Goal: Transaction & Acquisition: Purchase product/service

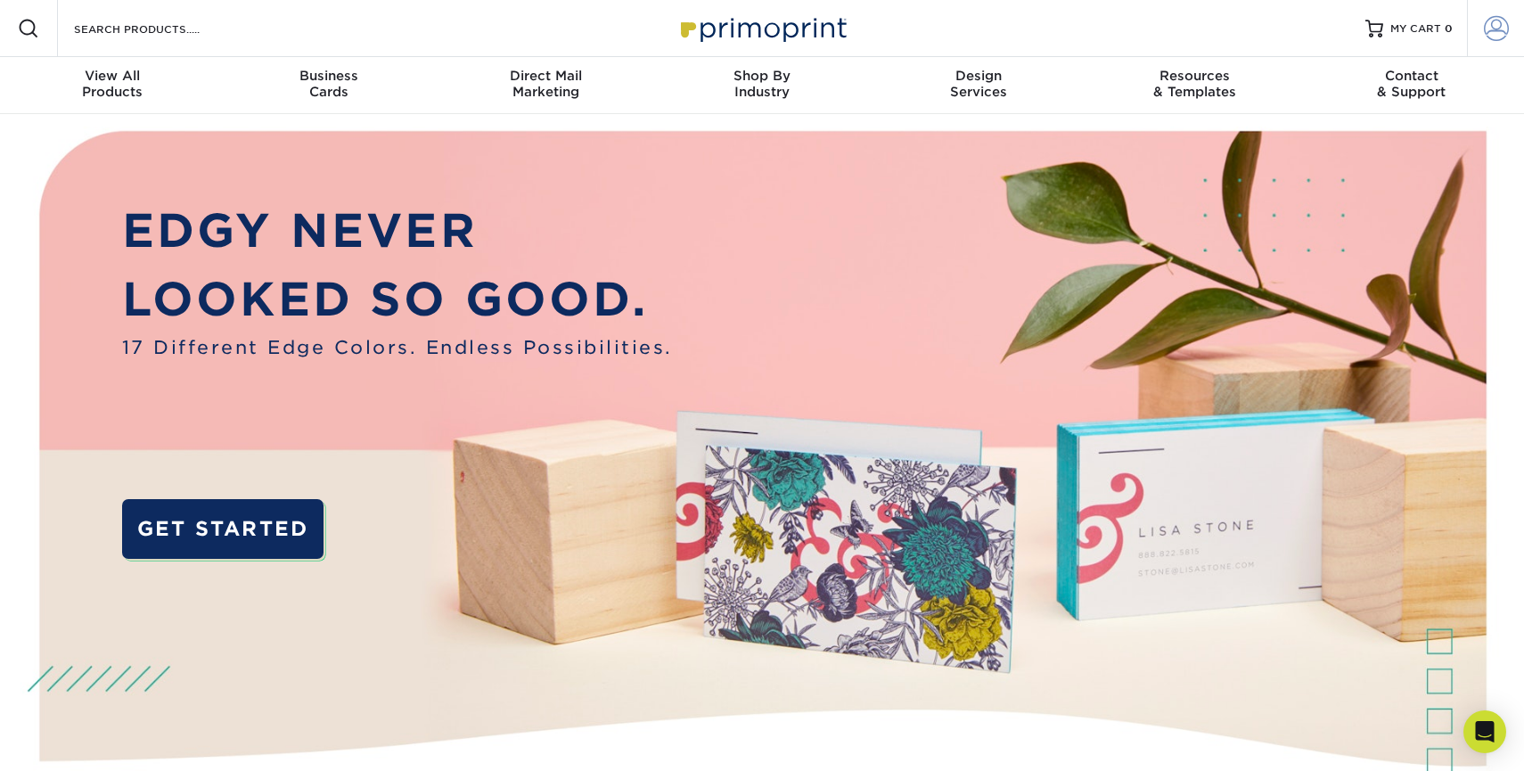
click at [1501, 18] on span at bounding box center [1496, 28] width 25 height 25
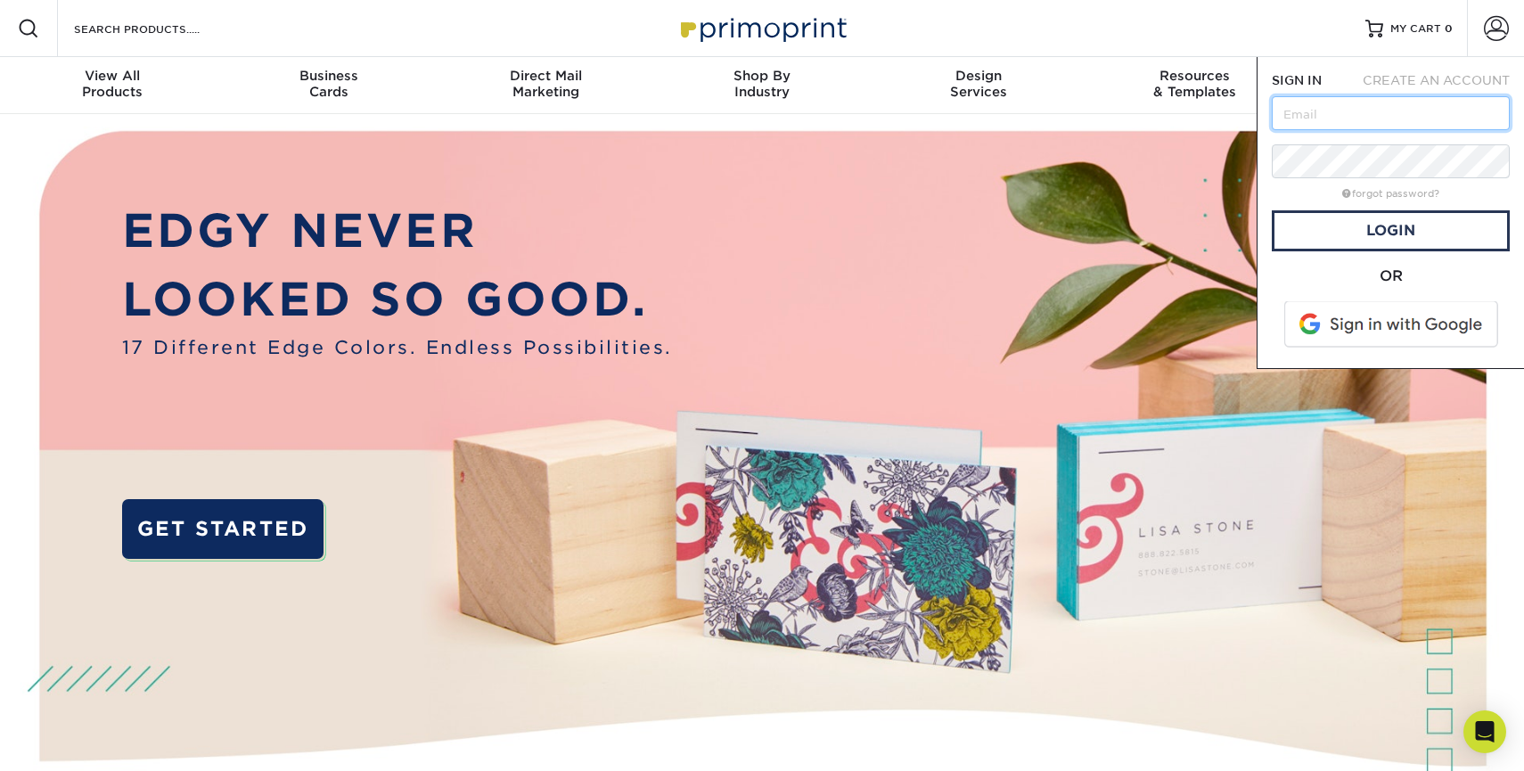
click at [1329, 106] on input "text" at bounding box center [1391, 113] width 238 height 34
type input "[PERSON_NAME][EMAIL_ADDRESS][DOMAIN_NAME]"
click at [1407, 226] on link "Login" at bounding box center [1391, 230] width 238 height 41
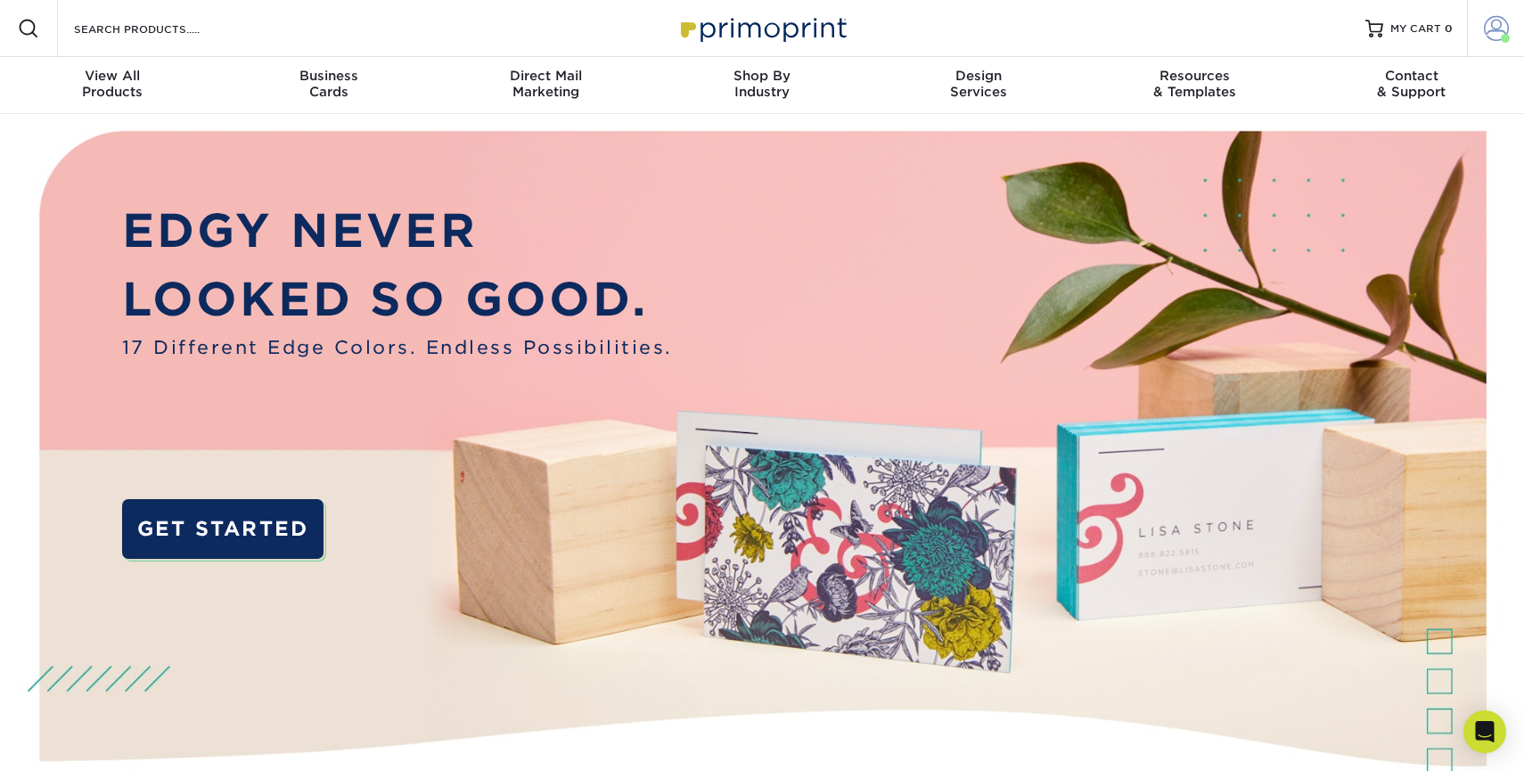
click at [1494, 21] on span at bounding box center [1496, 28] width 25 height 25
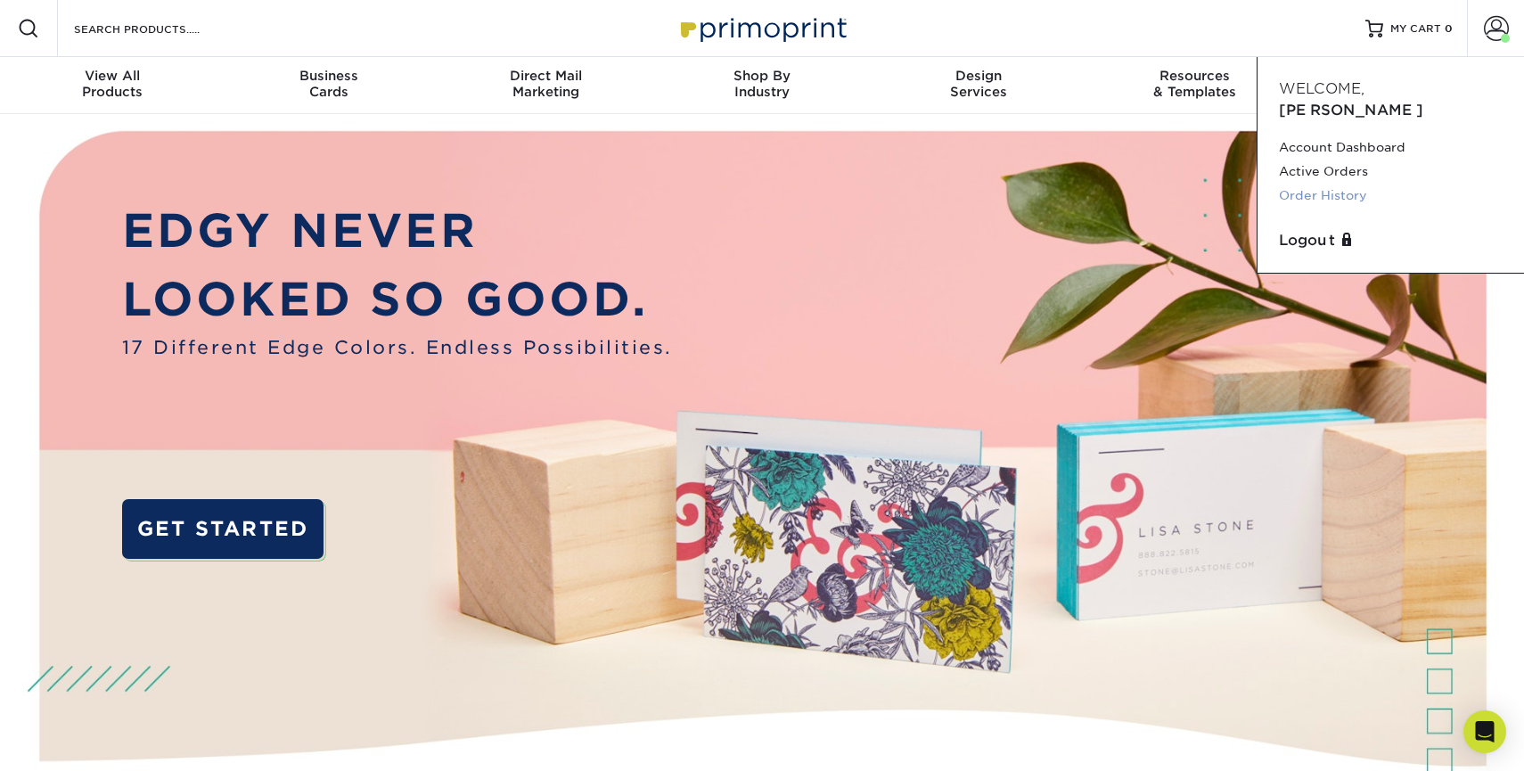
click at [1355, 184] on link "Order History" at bounding box center [1391, 196] width 224 height 24
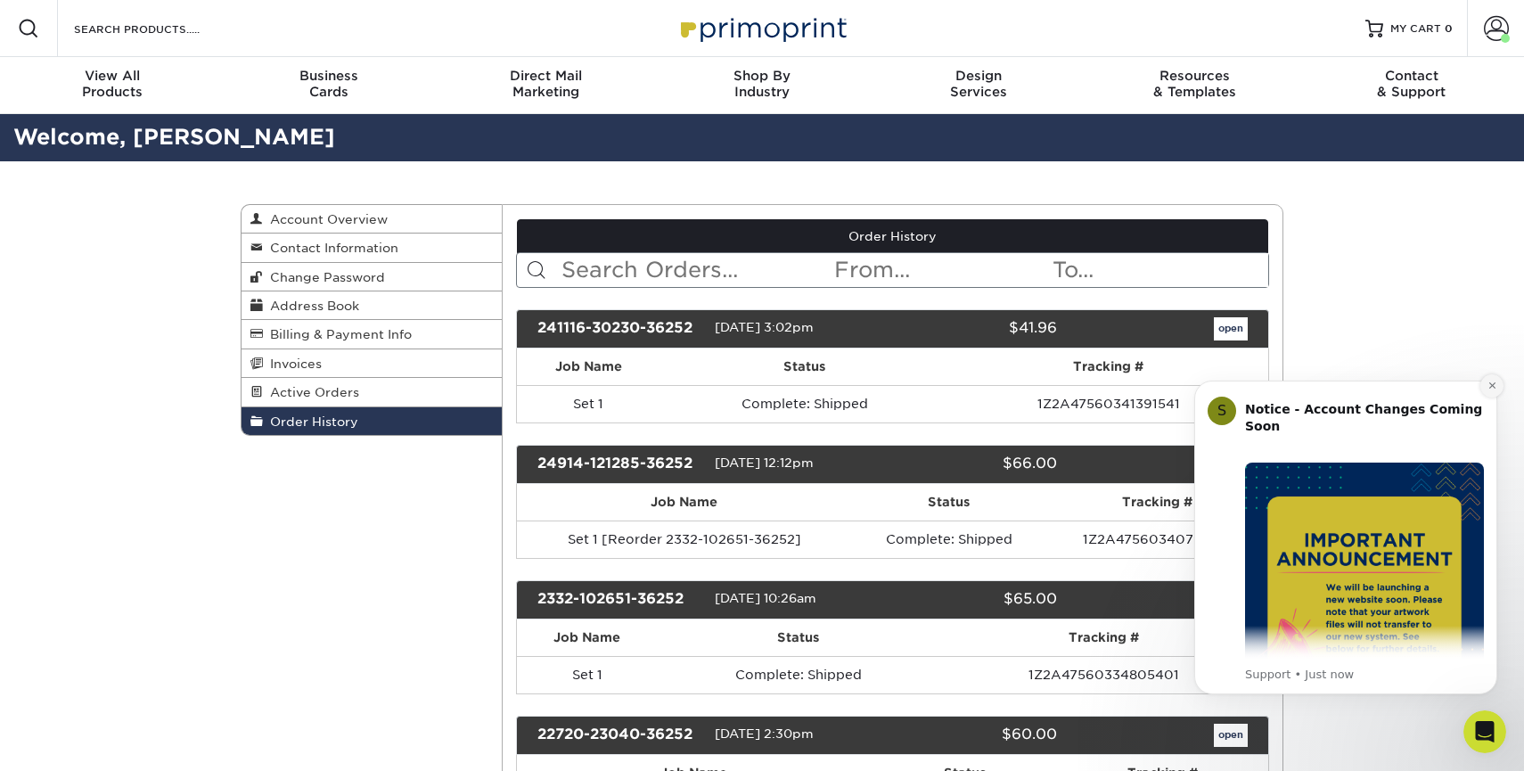
click at [1492, 379] on button "Dismiss notification" at bounding box center [1492, 385] width 23 height 23
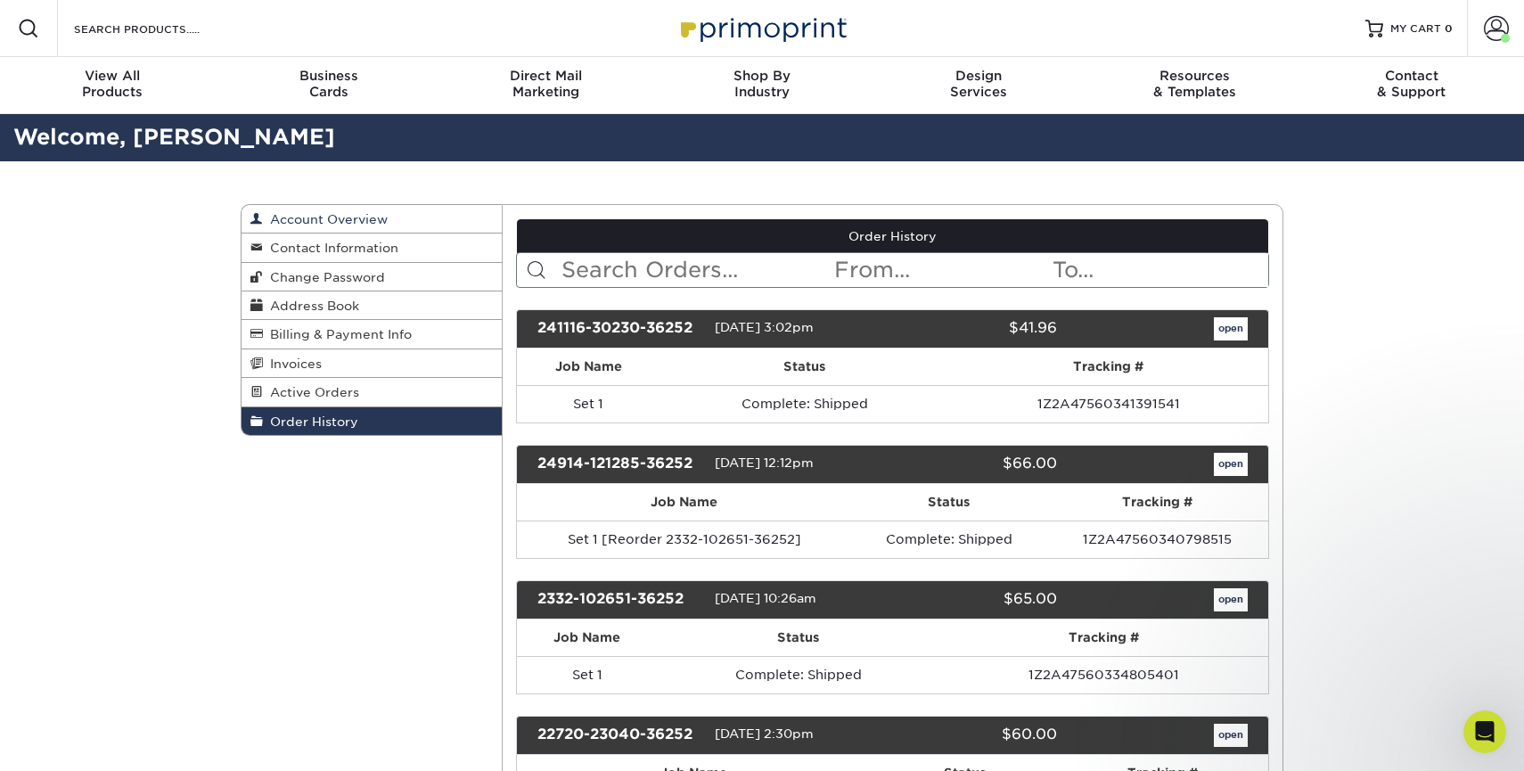
click at [395, 216] on link "Account Overview" at bounding box center [372, 219] width 260 height 29
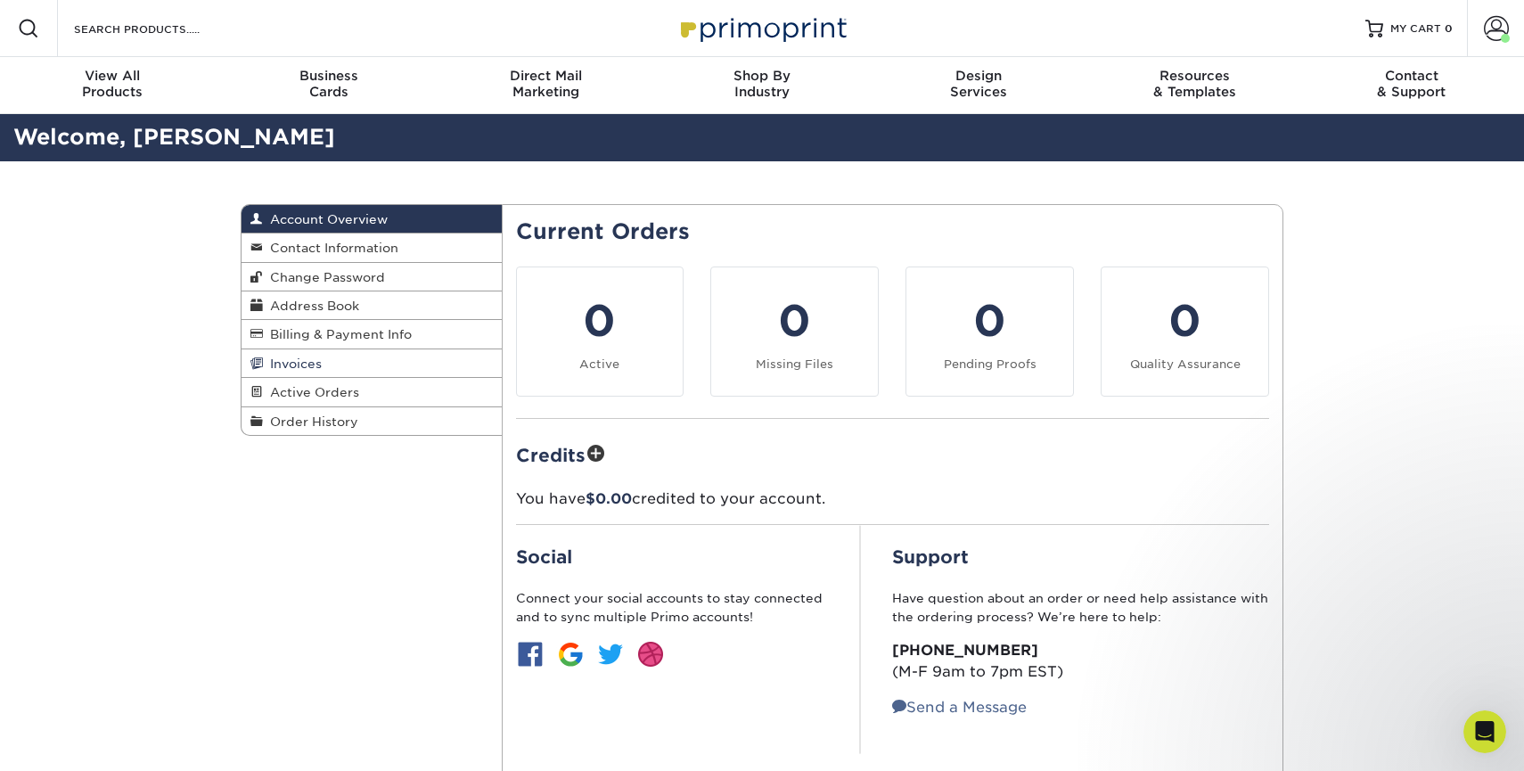
click at [337, 369] on link "Invoices" at bounding box center [372, 363] width 260 height 29
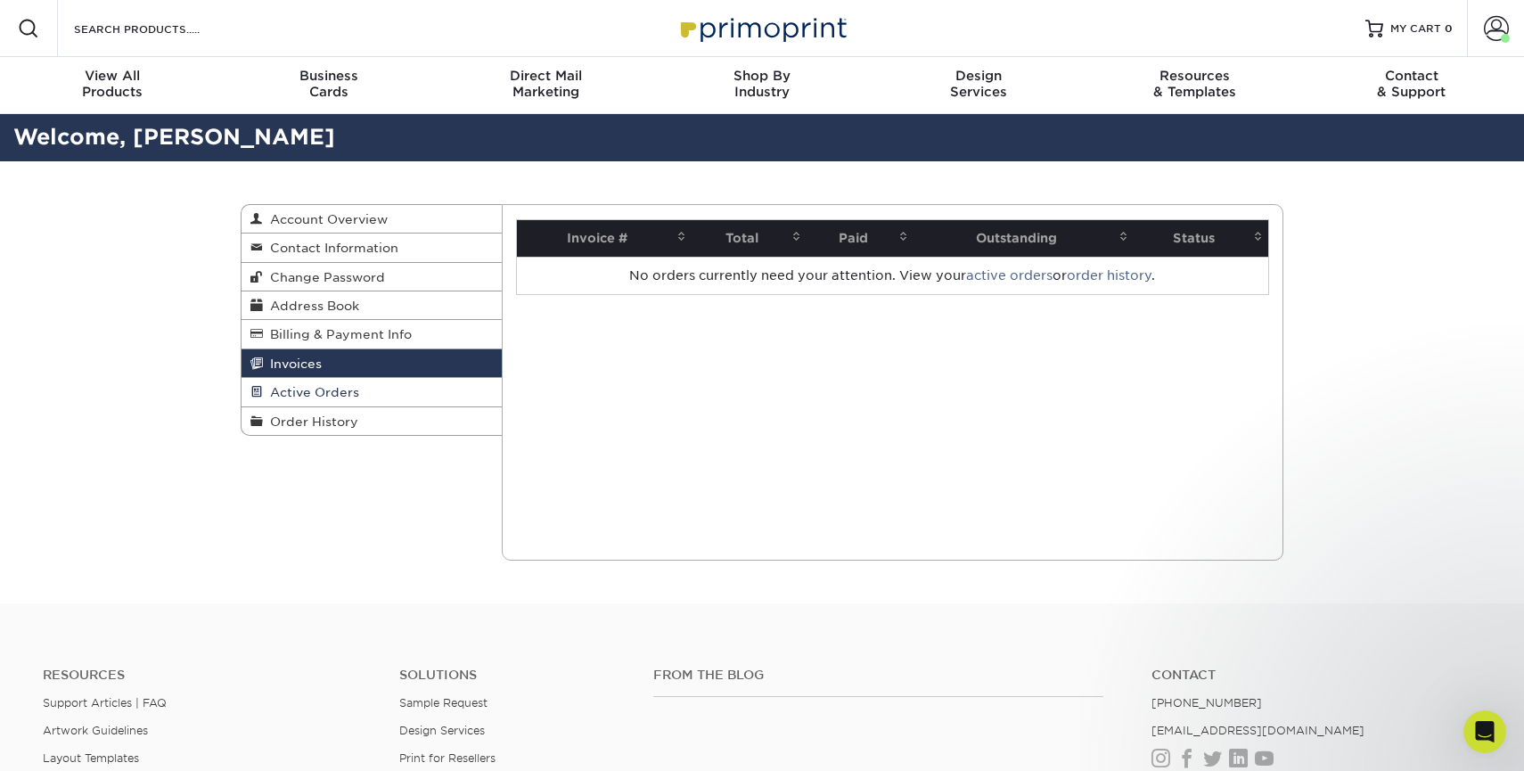
click at [354, 399] on span "Active Orders" at bounding box center [311, 392] width 96 height 14
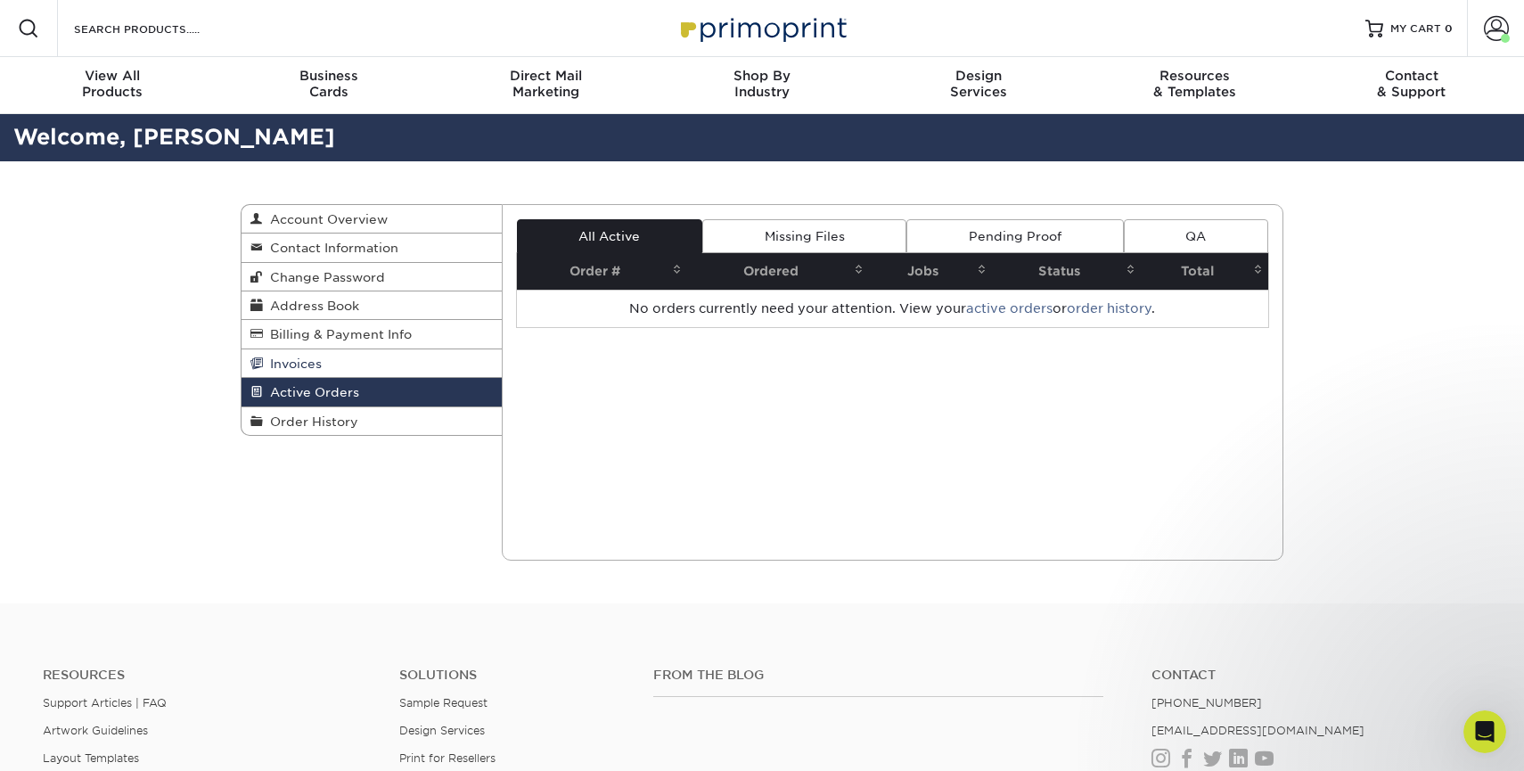
click at [305, 374] on link "Invoices" at bounding box center [372, 363] width 260 height 29
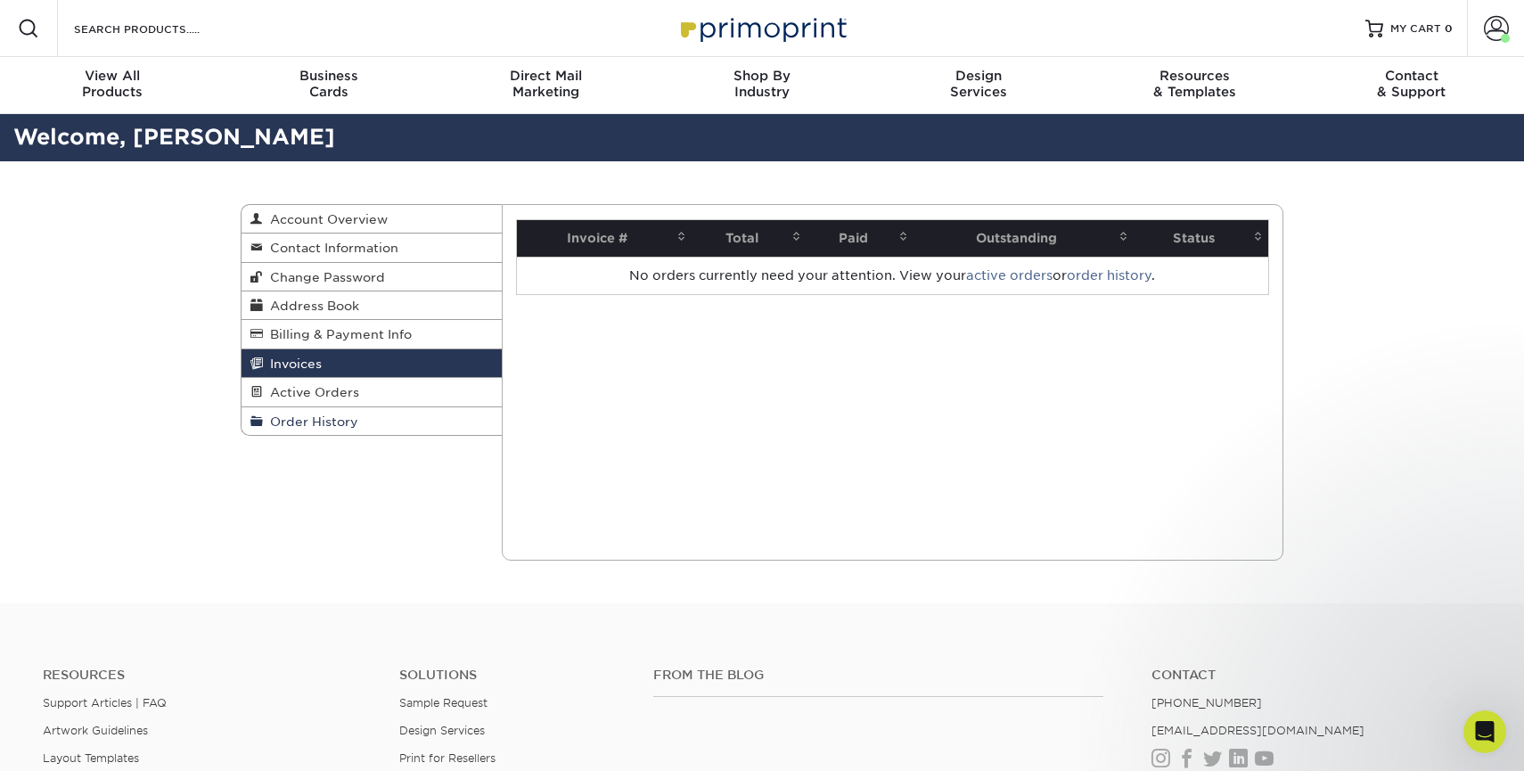
click at [311, 424] on span "Order History" at bounding box center [310, 421] width 95 height 14
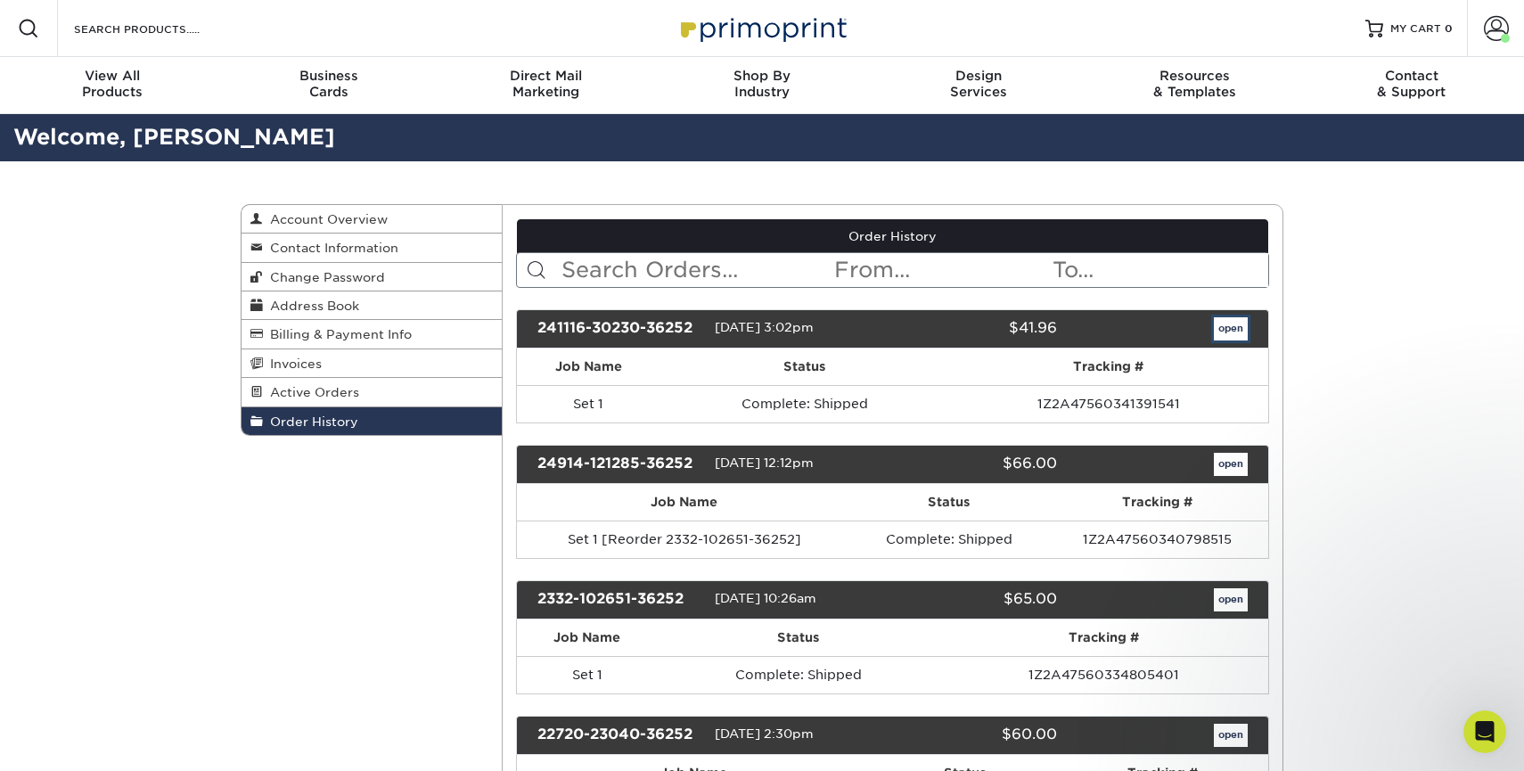
click at [1243, 324] on link "open" at bounding box center [1231, 328] width 34 height 23
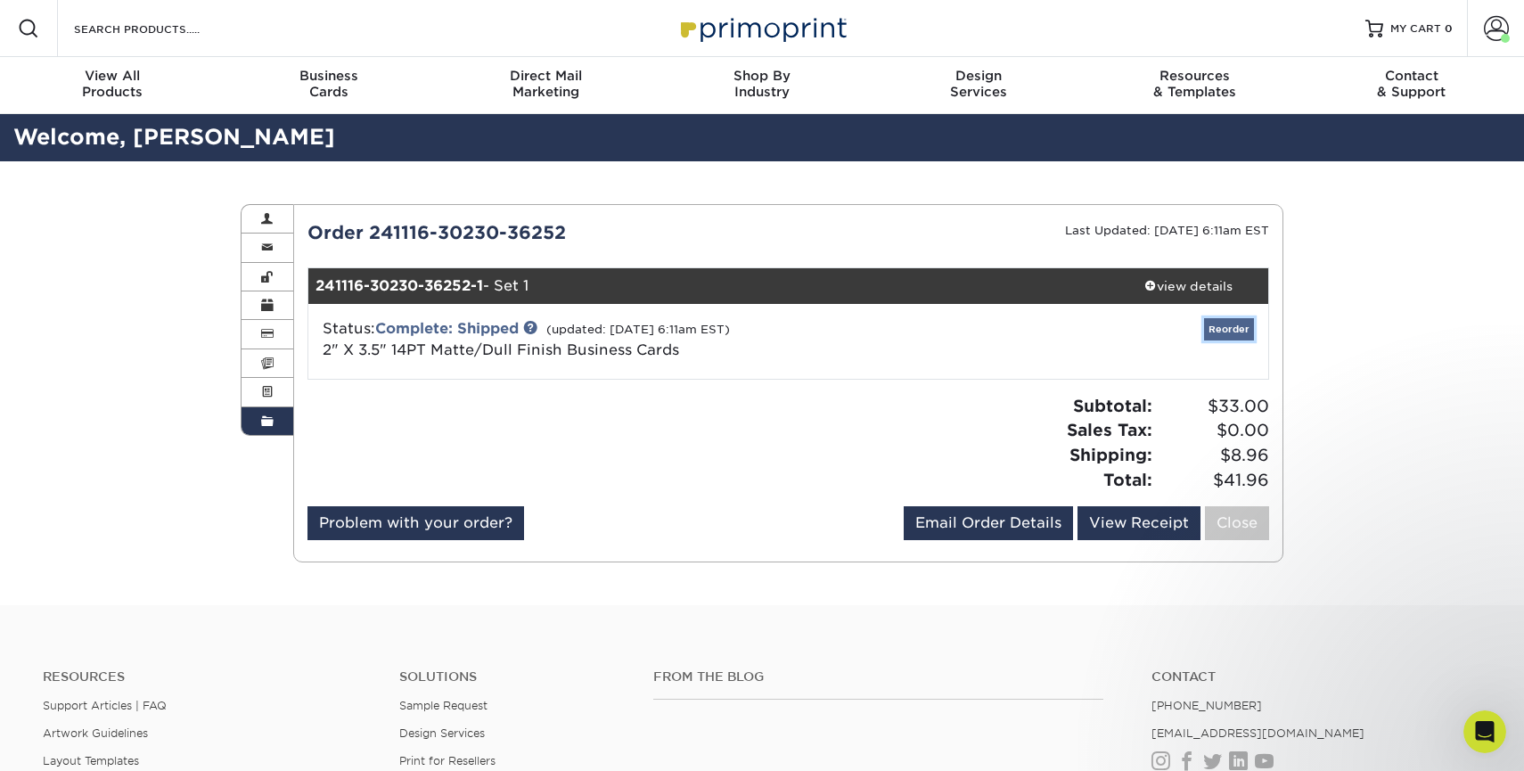
click at [1227, 330] on link "Reorder" at bounding box center [1229, 329] width 50 height 22
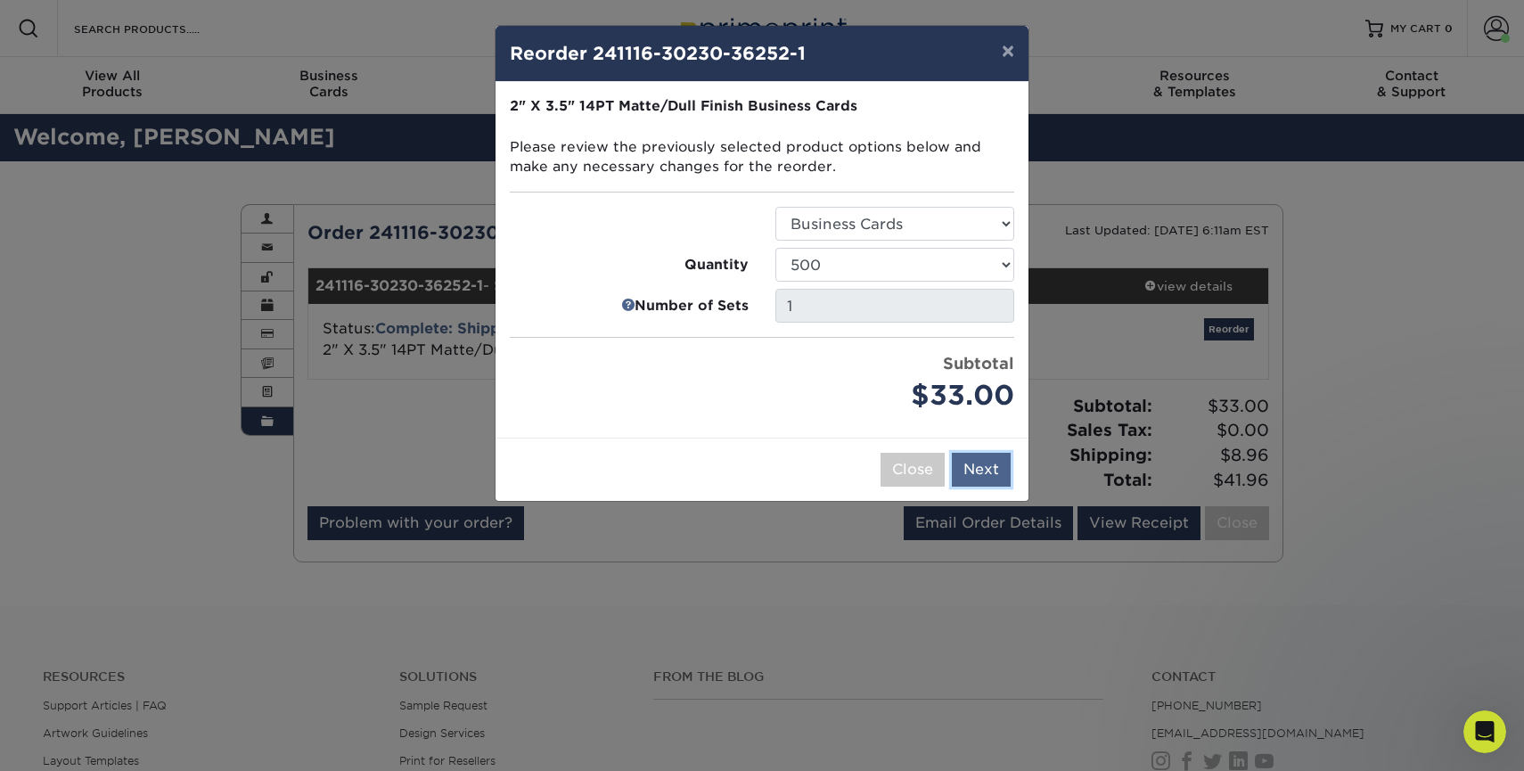
click at [984, 462] on button "Next" at bounding box center [981, 470] width 59 height 34
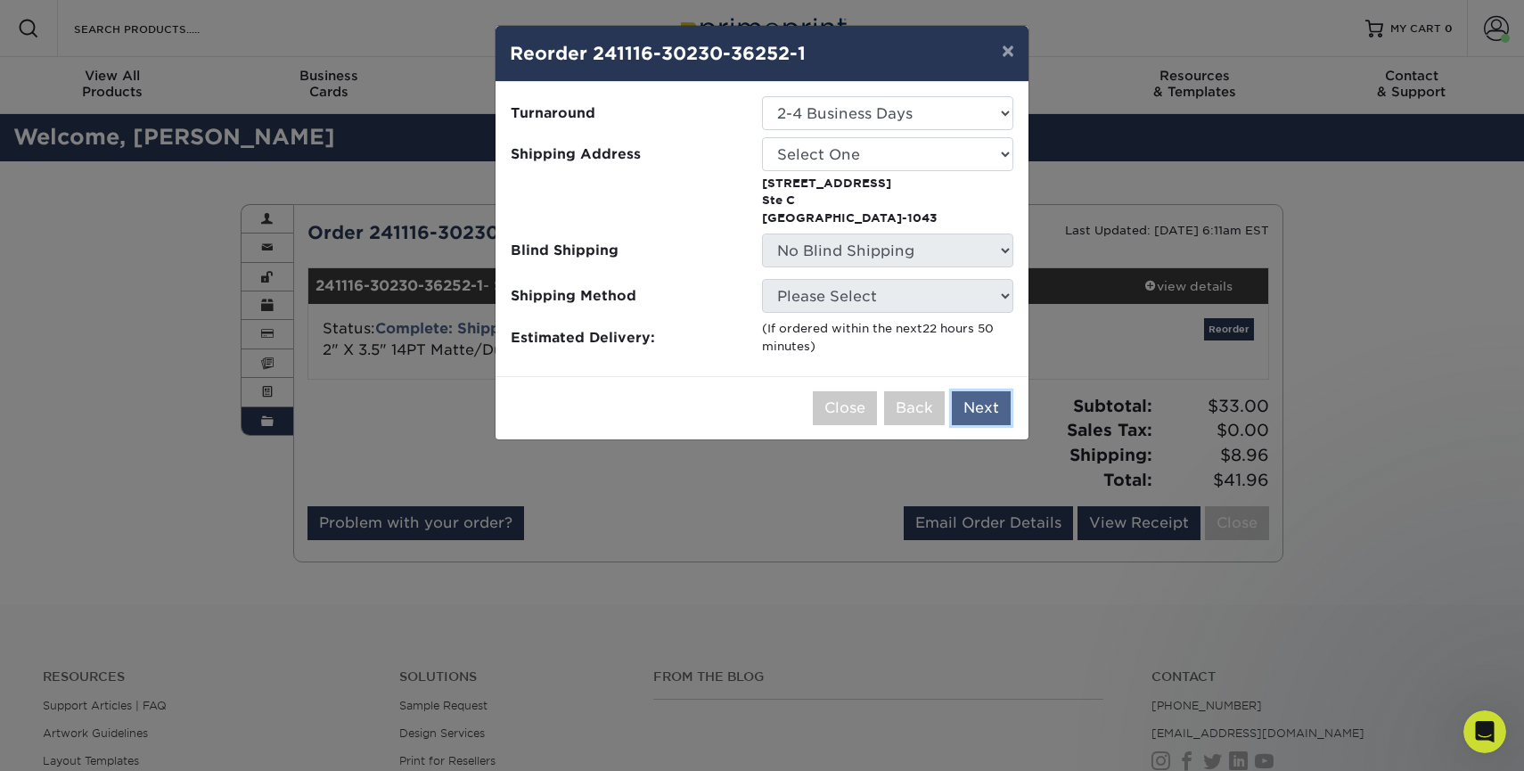
click at [988, 402] on button "Next" at bounding box center [981, 408] width 59 height 34
click at [1013, 51] on button "×" at bounding box center [1008, 51] width 41 height 50
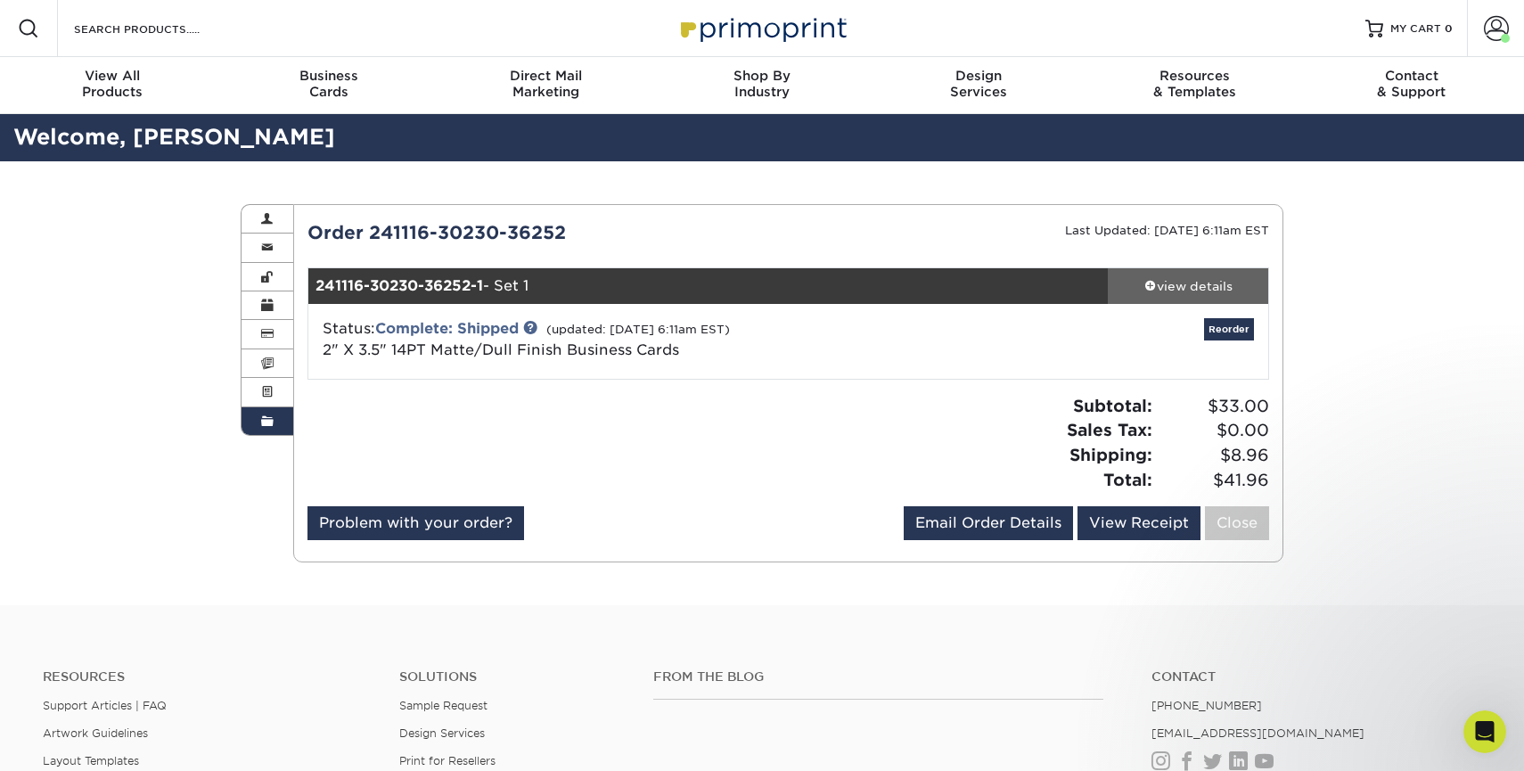
click at [1144, 280] on span at bounding box center [1150, 285] width 12 height 12
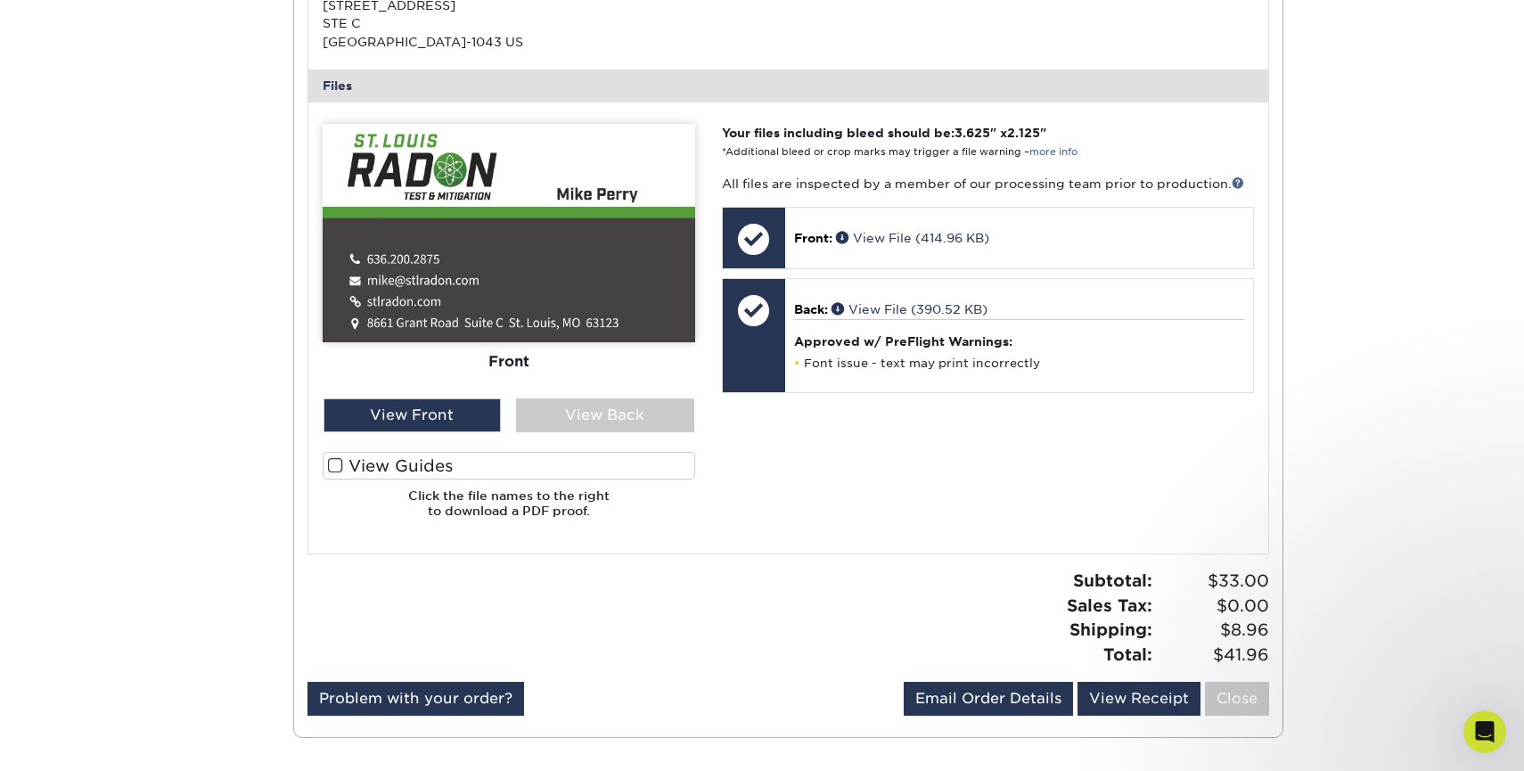
scroll to position [633, 0]
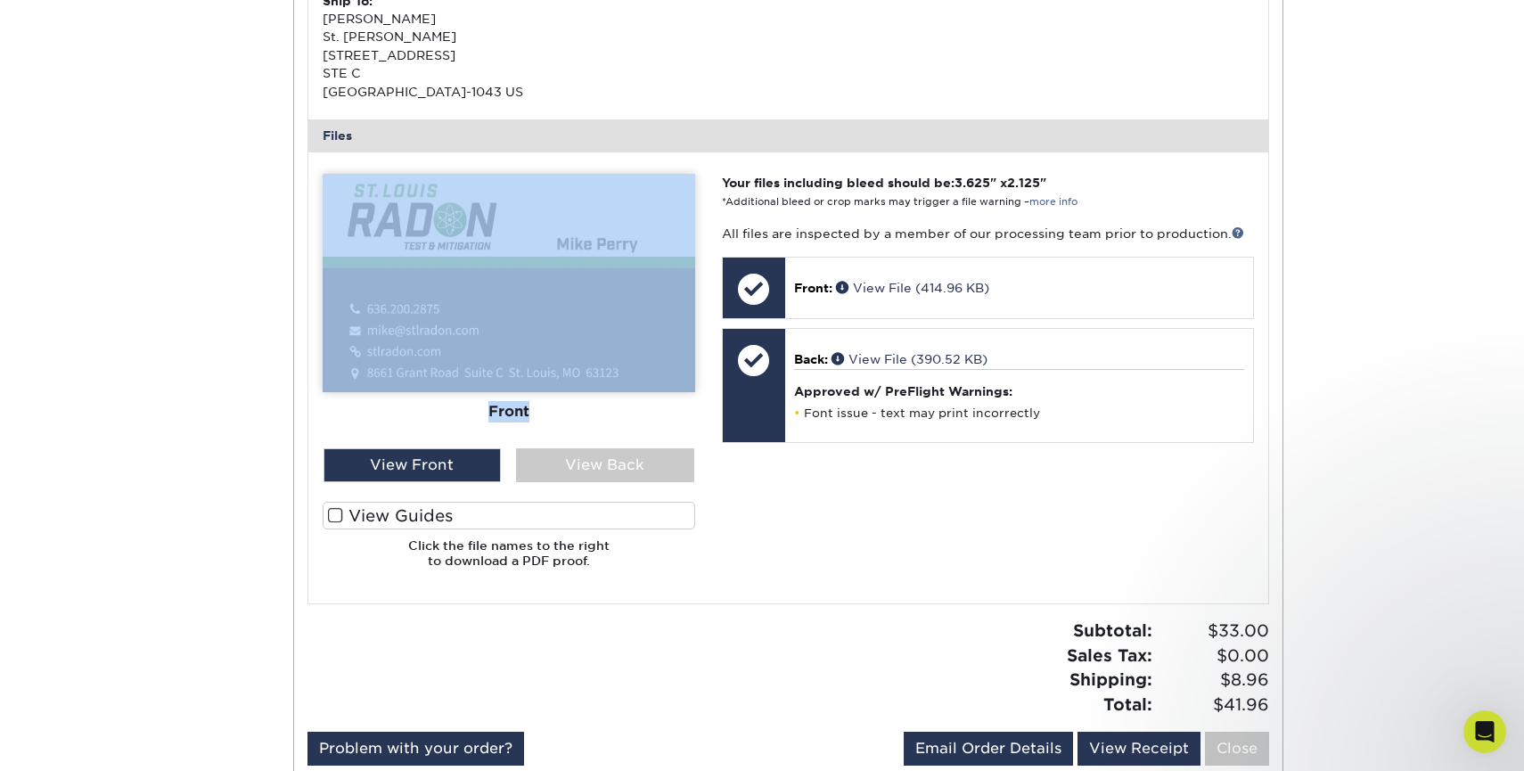
click at [433, 234] on img at bounding box center [509, 283] width 373 height 218
drag, startPoint x: 433, startPoint y: 234, endPoint x: 425, endPoint y: 246, distance: 14.8
click at [425, 246] on img at bounding box center [509, 283] width 373 height 218
